Goal: Transaction & Acquisition: Purchase product/service

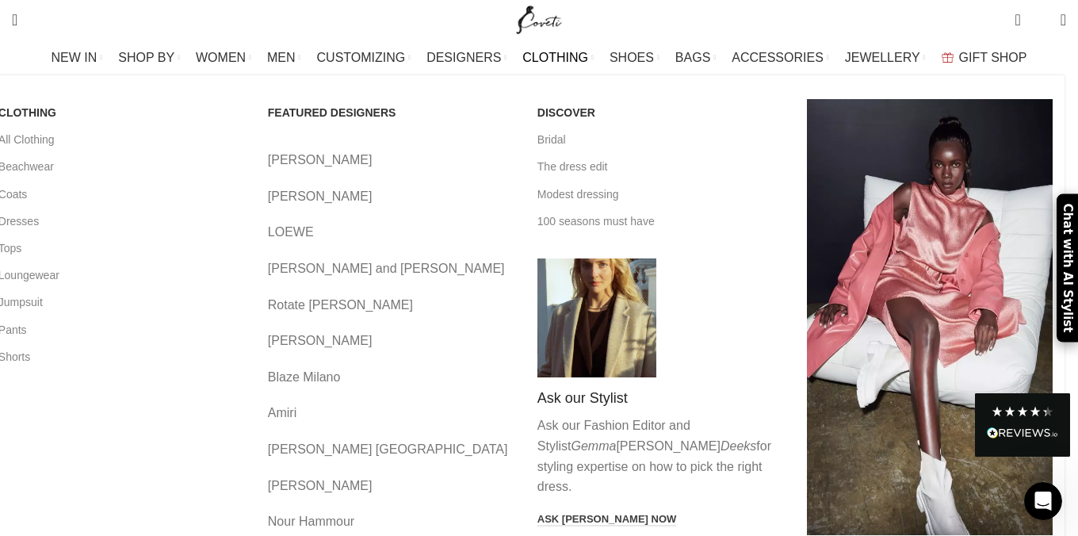
click at [545, 55] on span "CLOTHING" at bounding box center [556, 57] width 66 height 15
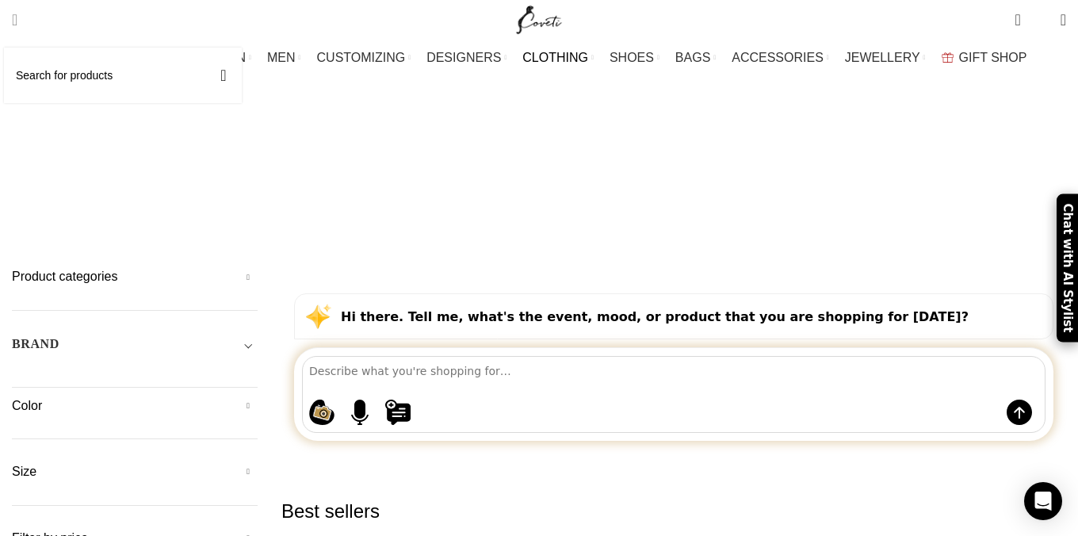
click at [17, 13] on span "Search" at bounding box center [15, 20] width 6 height 16
click at [79, 86] on input "Search" at bounding box center [123, 76] width 238 height 56
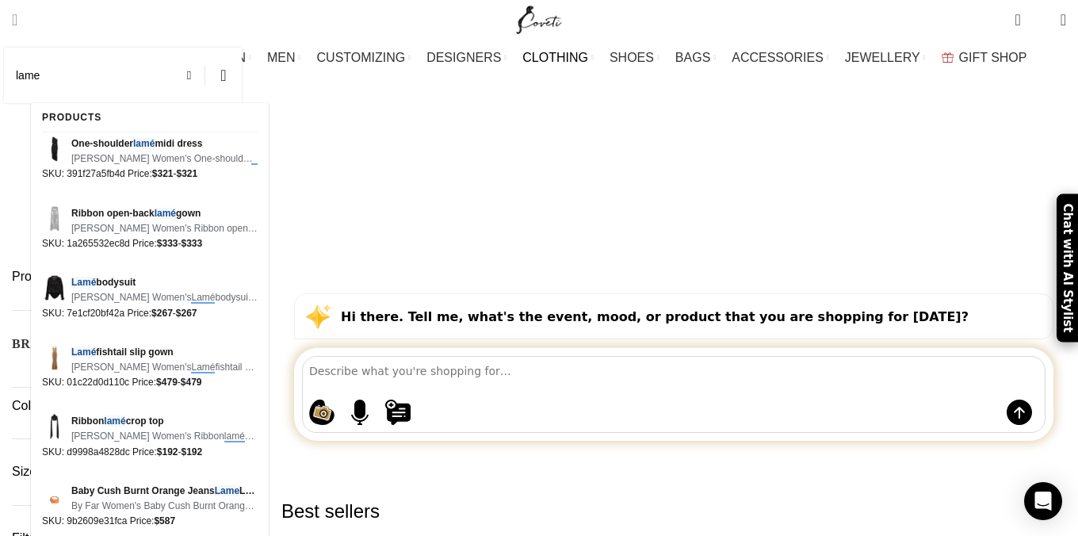
type input "lame"
click at [205, 48] on button "Search" at bounding box center [223, 76] width 36 height 56
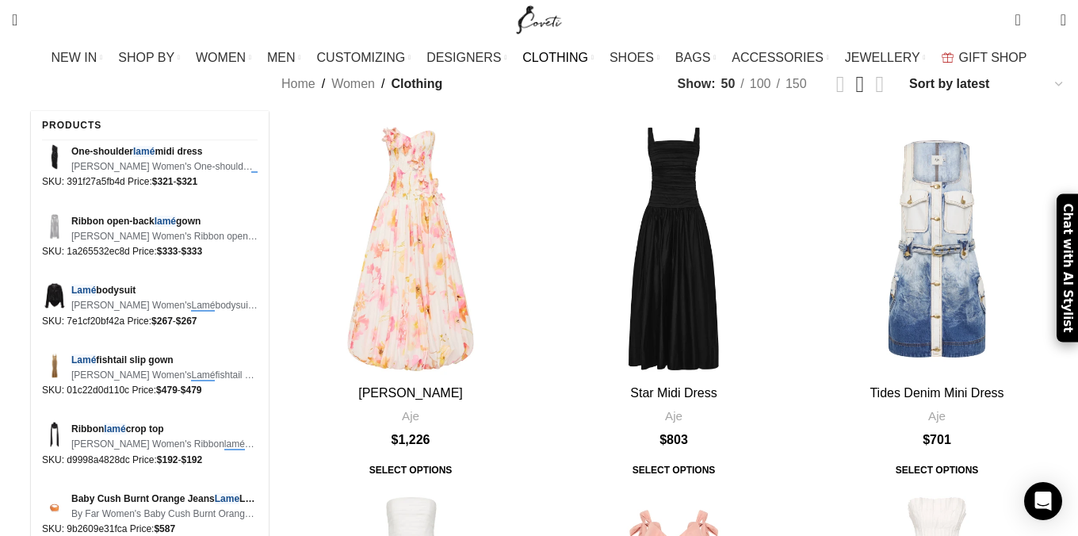
scroll to position [856, 0]
